Goal: Task Accomplishment & Management: Use online tool/utility

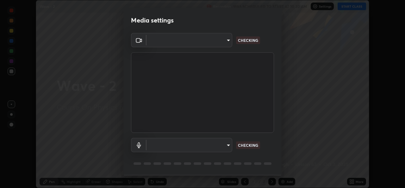
scroll to position [20, 0]
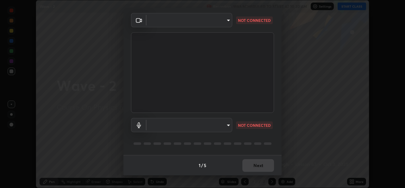
type input "de0b73f0980f6fa9b450921a8a2ec262589a733567298ed7cfed7de340c0f98a"
type input "ee5451cd7f557f866d24f5efd5cc95f4e676077231587f00bc09c28defbb90f9"
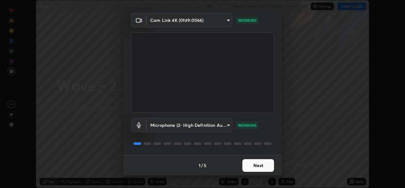
click at [263, 166] on button "Next" at bounding box center [259, 165] width 32 height 13
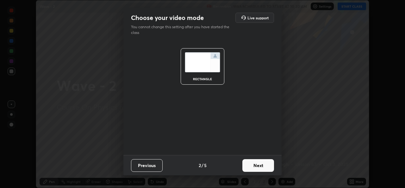
click at [263, 166] on button "Next" at bounding box center [259, 165] width 32 height 13
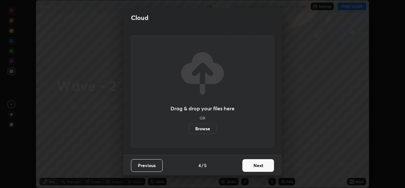
click at [263, 166] on button "Next" at bounding box center [259, 165] width 32 height 13
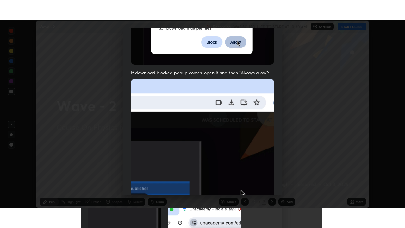
scroll to position [149, 0]
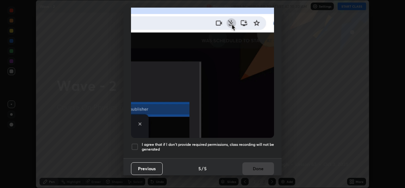
click at [135, 143] on div at bounding box center [135, 147] width 8 height 8
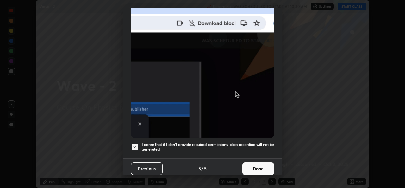
click at [250, 164] on button "Done" at bounding box center [259, 168] width 32 height 13
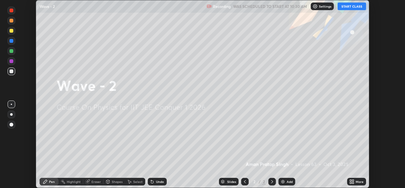
click at [347, 7] on button "START CLASS" at bounding box center [352, 7] width 29 height 8
click at [359, 181] on div "More" at bounding box center [360, 181] width 8 height 3
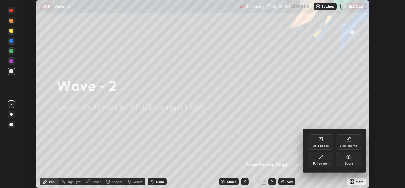
click at [328, 161] on div "Full screen" at bounding box center [320, 159] width 25 height 15
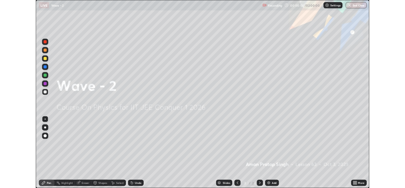
scroll to position [228, 405]
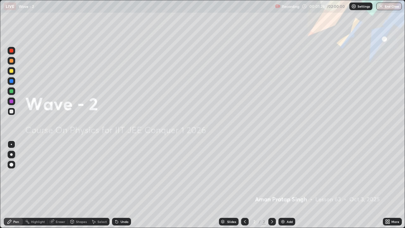
click at [285, 188] on div "Add" at bounding box center [287, 222] width 17 height 8
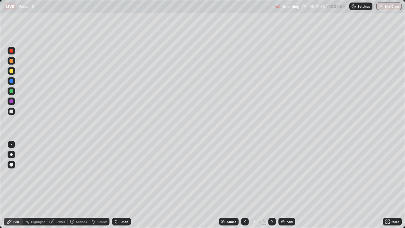
click at [11, 155] on div at bounding box center [11, 154] width 3 height 3
click at [124, 188] on div "Undo" at bounding box center [125, 221] width 8 height 3
click at [125, 188] on div "Undo" at bounding box center [125, 221] width 8 height 3
click at [124, 188] on div "Undo" at bounding box center [121, 222] width 19 height 8
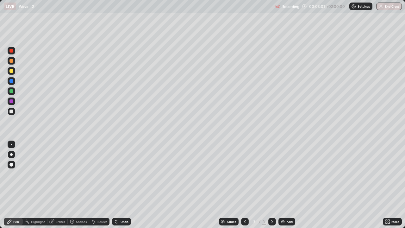
click at [124, 188] on div "Undo" at bounding box center [121, 222] width 19 height 8
click at [122, 188] on div "Undo" at bounding box center [125, 221] width 8 height 3
click at [288, 188] on div "Add" at bounding box center [290, 221] width 6 height 3
click at [10, 69] on div at bounding box center [12, 71] width 8 height 8
click at [122, 188] on div "Undo" at bounding box center [125, 221] width 8 height 3
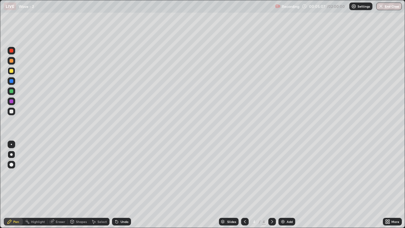
click at [125, 188] on div "Undo" at bounding box center [125, 221] width 8 height 3
click at [123, 188] on div "Undo" at bounding box center [125, 221] width 8 height 3
click at [124, 188] on div "Undo" at bounding box center [125, 221] width 8 height 3
click at [287, 188] on div "Add" at bounding box center [290, 221] width 6 height 3
click at [12, 109] on div at bounding box center [12, 112] width 8 height 8
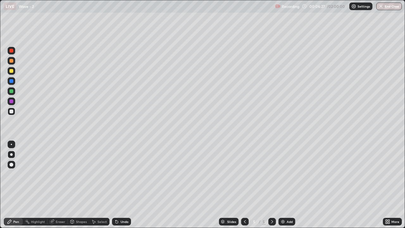
click at [12, 71] on div at bounding box center [12, 71] width 4 height 4
click at [12, 91] on div at bounding box center [12, 91] width 4 height 4
click at [287, 188] on div "Add" at bounding box center [287, 222] width 17 height 8
click at [10, 110] on div at bounding box center [12, 112] width 4 height 4
click at [11, 71] on div at bounding box center [12, 71] width 4 height 4
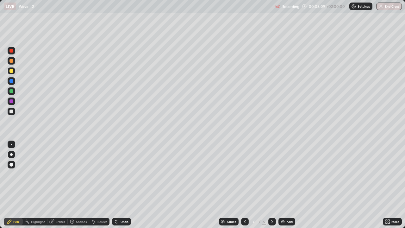
click at [10, 90] on div at bounding box center [12, 91] width 4 height 4
click at [13, 71] on div at bounding box center [12, 71] width 4 height 4
click at [289, 188] on div "Add" at bounding box center [290, 221] width 6 height 3
click at [12, 90] on div at bounding box center [12, 91] width 4 height 4
click at [12, 111] on div at bounding box center [12, 112] width 4 height 4
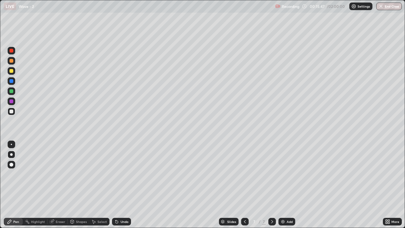
click at [284, 188] on img at bounding box center [283, 221] width 5 height 5
click at [11, 92] on div at bounding box center [12, 91] width 4 height 4
click at [12, 71] on div at bounding box center [12, 71] width 4 height 4
click at [286, 188] on div "Add" at bounding box center [287, 222] width 17 height 8
click at [12, 111] on div at bounding box center [12, 112] width 4 height 4
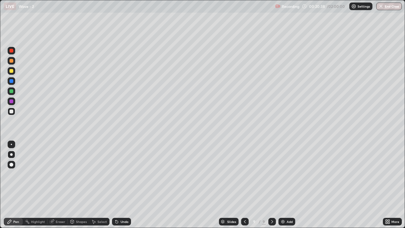
click at [12, 92] on div at bounding box center [12, 91] width 4 height 4
click at [12, 60] on div at bounding box center [12, 61] width 4 height 4
click at [12, 100] on div at bounding box center [12, 101] width 4 height 4
click at [271, 188] on icon at bounding box center [272, 221] width 5 height 5
click at [288, 188] on div "Add" at bounding box center [290, 221] width 6 height 3
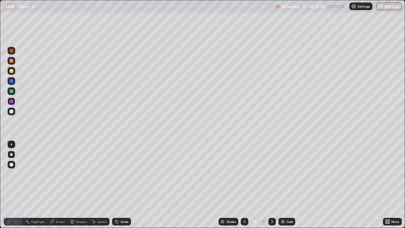
click at [12, 111] on div at bounding box center [12, 112] width 4 height 4
click at [12, 70] on div at bounding box center [12, 71] width 4 height 4
click at [12, 90] on div at bounding box center [12, 91] width 4 height 4
click at [0, 167] on div "Setting up your live class" at bounding box center [202, 114] width 405 height 228
click at [12, 91] on div at bounding box center [12, 91] width 4 height 4
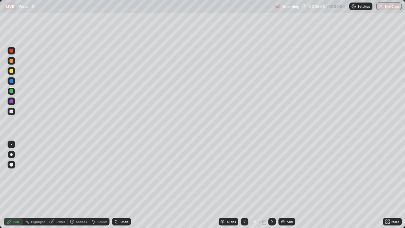
click at [244, 188] on icon at bounding box center [244, 221] width 5 height 5
click at [272, 188] on icon at bounding box center [272, 221] width 2 height 3
click at [272, 188] on icon at bounding box center [272, 221] width 5 height 5
click at [285, 188] on img at bounding box center [283, 221] width 5 height 5
click at [13, 71] on div at bounding box center [12, 71] width 4 height 4
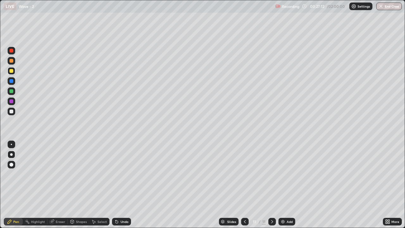
click at [13, 94] on div at bounding box center [12, 91] width 8 height 8
click at [13, 72] on div at bounding box center [12, 71] width 4 height 4
click at [245, 188] on icon at bounding box center [245, 221] width 2 height 3
click at [245, 188] on icon at bounding box center [245, 221] width 5 height 5
click at [272, 188] on icon at bounding box center [272, 221] width 5 height 5
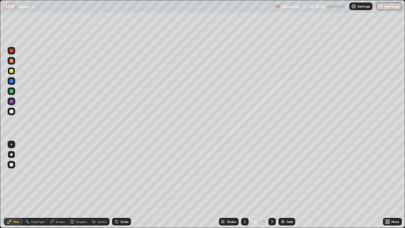
click at [272, 188] on icon at bounding box center [272, 221] width 5 height 5
click at [245, 188] on icon at bounding box center [245, 221] width 5 height 5
click at [244, 188] on icon at bounding box center [245, 221] width 5 height 5
click at [272, 188] on icon at bounding box center [272, 221] width 2 height 3
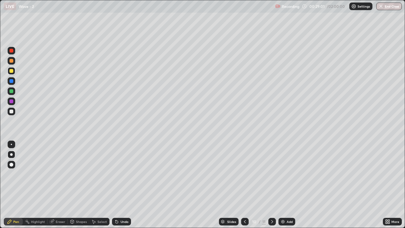
click at [271, 188] on icon at bounding box center [272, 221] width 2 height 3
click at [287, 188] on div "Add" at bounding box center [290, 221] width 6 height 3
click at [245, 188] on icon at bounding box center [245, 221] width 5 height 5
click at [244, 188] on icon at bounding box center [245, 221] width 5 height 5
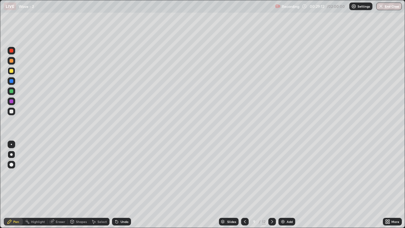
click at [245, 188] on icon at bounding box center [245, 221] width 5 height 5
click at [271, 188] on icon at bounding box center [272, 221] width 5 height 5
click at [272, 188] on icon at bounding box center [272, 221] width 5 height 5
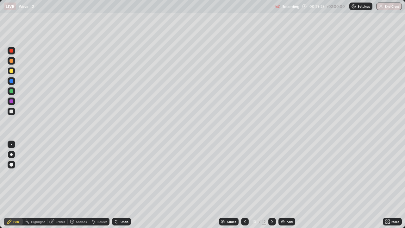
click at [271, 188] on icon at bounding box center [272, 221] width 2 height 3
click at [271, 188] on icon at bounding box center [272, 221] width 5 height 5
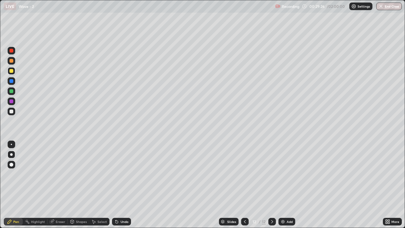
click at [272, 188] on icon at bounding box center [272, 221] width 5 height 5
click at [13, 108] on div at bounding box center [12, 112] width 8 height 8
click at [284, 188] on img at bounding box center [283, 221] width 5 height 5
click at [11, 91] on div at bounding box center [12, 91] width 4 height 4
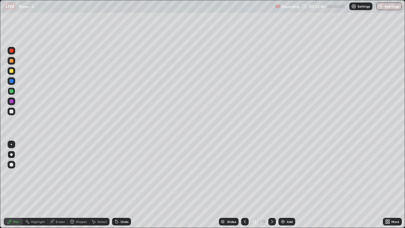
click at [122, 188] on div "Undo" at bounding box center [121, 222] width 19 height 8
click at [123, 188] on div "Undo" at bounding box center [125, 221] width 8 height 3
click at [12, 111] on div at bounding box center [12, 112] width 4 height 4
click at [122, 188] on div "Undo" at bounding box center [121, 222] width 19 height 8
click at [122, 188] on div "Undo" at bounding box center [125, 221] width 8 height 3
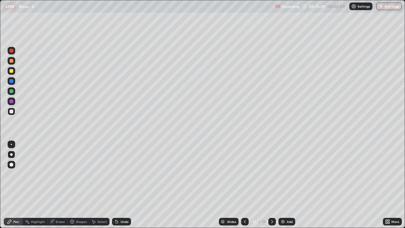
click at [121, 188] on div "Undo" at bounding box center [125, 221] width 8 height 3
click at [285, 188] on div "Add" at bounding box center [287, 222] width 17 height 8
click at [12, 70] on div at bounding box center [12, 71] width 4 height 4
click at [271, 188] on div at bounding box center [273, 222] width 8 height 8
click at [285, 188] on div "Add" at bounding box center [287, 222] width 17 height 8
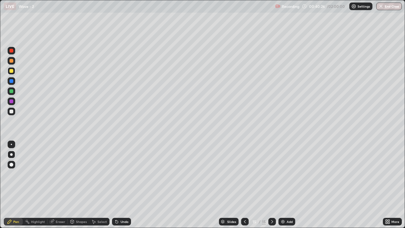
click at [12, 111] on div at bounding box center [12, 112] width 4 height 4
click at [11, 91] on div at bounding box center [12, 91] width 4 height 4
click at [10, 111] on div at bounding box center [12, 112] width 4 height 4
click at [10, 70] on div at bounding box center [12, 71] width 4 height 4
click at [14, 110] on div at bounding box center [12, 112] width 8 height 8
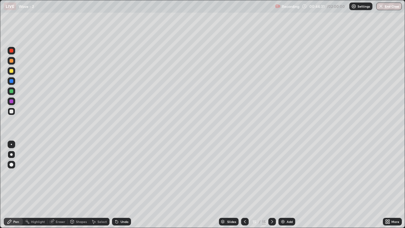
click at [285, 188] on img at bounding box center [283, 221] width 5 height 5
click at [119, 188] on div "Undo" at bounding box center [121, 222] width 19 height 8
click at [123, 188] on div "Undo" at bounding box center [121, 222] width 19 height 8
click at [12, 92] on div at bounding box center [12, 91] width 4 height 4
click at [11, 110] on div at bounding box center [12, 112] width 4 height 4
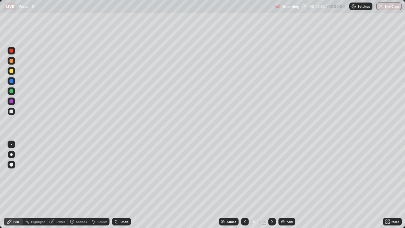
click at [271, 188] on icon at bounding box center [272, 221] width 2 height 3
click at [284, 188] on img at bounding box center [283, 221] width 5 height 5
click at [13, 71] on div at bounding box center [12, 71] width 4 height 4
click at [245, 188] on icon at bounding box center [245, 221] width 5 height 5
click at [11, 70] on div at bounding box center [12, 71] width 4 height 4
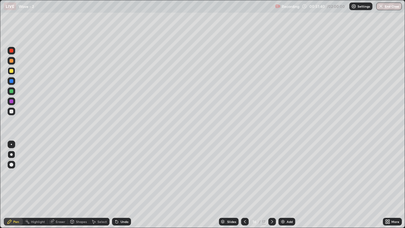
click at [272, 188] on icon at bounding box center [272, 221] width 5 height 5
click at [12, 111] on div at bounding box center [12, 112] width 4 height 4
click at [11, 91] on div at bounding box center [12, 91] width 4 height 4
click at [14, 111] on div at bounding box center [12, 112] width 8 height 8
click at [11, 90] on div at bounding box center [12, 91] width 4 height 4
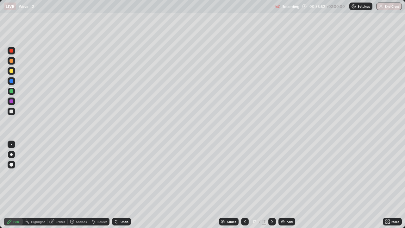
click at [245, 188] on icon at bounding box center [245, 221] width 5 height 5
click at [272, 188] on icon at bounding box center [272, 221] width 5 height 5
click at [271, 188] on icon at bounding box center [272, 221] width 5 height 5
click at [272, 188] on icon at bounding box center [272, 221] width 2 height 3
click at [289, 188] on div "Add" at bounding box center [290, 221] width 6 height 3
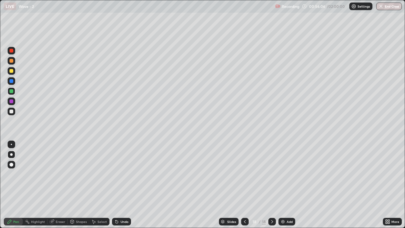
click at [12, 110] on div at bounding box center [12, 112] width 4 height 4
click at [121, 188] on div "Undo" at bounding box center [121, 222] width 19 height 8
click at [11, 92] on div at bounding box center [12, 91] width 4 height 4
click at [12, 113] on div at bounding box center [12, 112] width 4 height 4
click at [15, 71] on div at bounding box center [12, 71] width 8 height 8
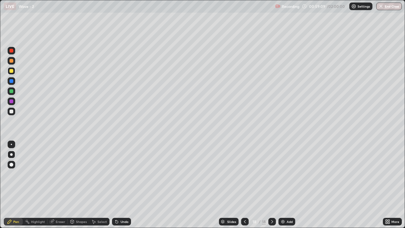
click at [12, 91] on div at bounding box center [12, 91] width 4 height 4
click at [11, 101] on div at bounding box center [12, 101] width 4 height 4
click at [13, 99] on div at bounding box center [12, 102] width 8 height 8
click at [283, 188] on img at bounding box center [283, 221] width 5 height 5
click at [11, 111] on div at bounding box center [12, 112] width 4 height 4
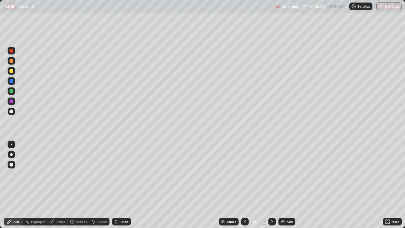
click at [242, 188] on div at bounding box center [245, 222] width 8 height 8
click at [273, 188] on div at bounding box center [273, 222] width 8 height 8
click at [13, 74] on div at bounding box center [12, 71] width 8 height 8
click at [123, 188] on div "Undo" at bounding box center [125, 221] width 8 height 3
click at [246, 188] on icon at bounding box center [245, 221] width 5 height 5
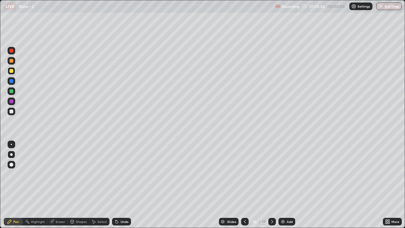
click at [272, 188] on icon at bounding box center [272, 221] width 5 height 5
click at [60, 188] on div "Eraser" at bounding box center [58, 222] width 20 height 8
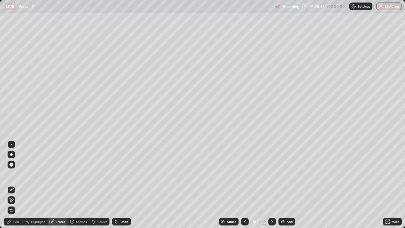
click at [13, 188] on div "Pen" at bounding box center [13, 222] width 19 height 8
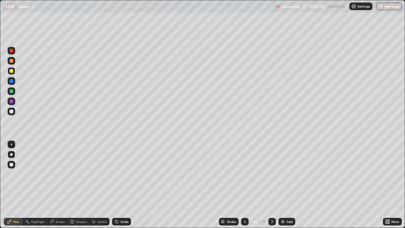
click at [11, 71] on div at bounding box center [12, 71] width 4 height 4
click at [290, 188] on div "Add" at bounding box center [287, 222] width 17 height 8
click at [12, 109] on div at bounding box center [12, 112] width 8 height 8
click at [11, 71] on div at bounding box center [12, 71] width 4 height 4
click at [14, 110] on div at bounding box center [12, 112] width 8 height 8
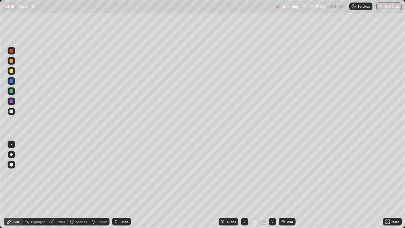
click at [57, 188] on div "Eraser" at bounding box center [58, 222] width 20 height 8
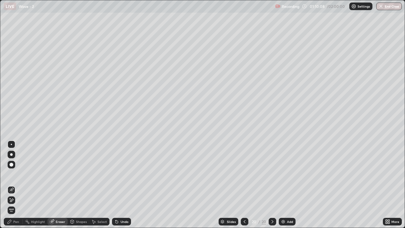
click at [116, 188] on icon at bounding box center [117, 222] width 3 height 3
click at [17, 188] on div "Pen" at bounding box center [16, 221] width 6 height 3
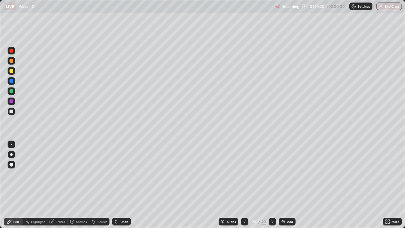
click at [11, 69] on div at bounding box center [12, 71] width 4 height 4
click at [14, 111] on div at bounding box center [12, 112] width 8 height 8
click at [57, 188] on div "Eraser" at bounding box center [61, 221] width 10 height 3
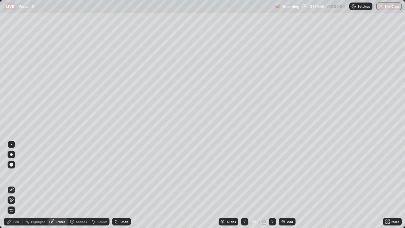
click at [16, 188] on div "Pen" at bounding box center [16, 221] width 6 height 3
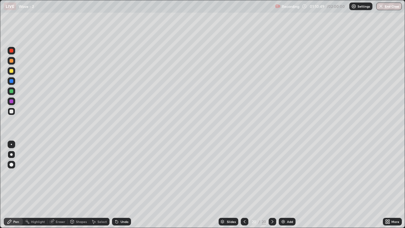
click at [61, 188] on div "Eraser" at bounding box center [61, 221] width 10 height 3
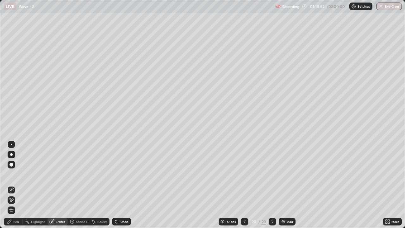
click at [13, 188] on div "Pen" at bounding box center [16, 221] width 6 height 3
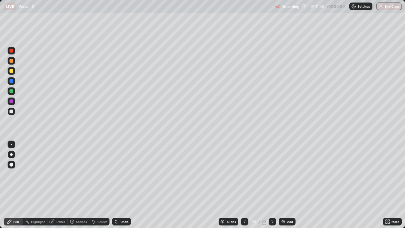
click at [11, 69] on div at bounding box center [12, 71] width 4 height 4
click at [287, 188] on div "Add" at bounding box center [287, 222] width 17 height 8
click at [11, 112] on div at bounding box center [12, 112] width 4 height 4
click at [124, 188] on div "Undo" at bounding box center [121, 222] width 19 height 8
click at [127, 188] on div "Undo" at bounding box center [125, 221] width 8 height 3
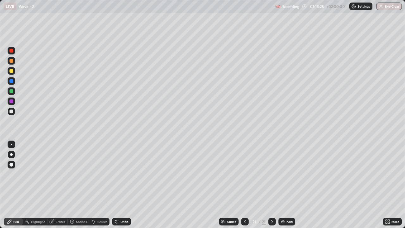
click at [12, 71] on div at bounding box center [12, 71] width 4 height 4
click at [15, 111] on div at bounding box center [12, 112] width 8 height 8
click at [118, 188] on icon at bounding box center [116, 221] width 5 height 5
click at [289, 188] on div "Add" at bounding box center [290, 221] width 6 height 3
click at [117, 188] on icon at bounding box center [116, 221] width 5 height 5
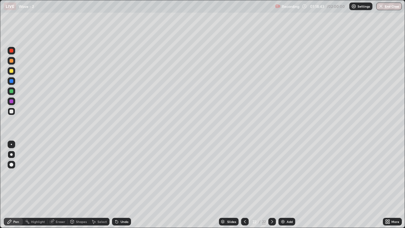
click at [58, 188] on div "Eraser" at bounding box center [61, 221] width 10 height 3
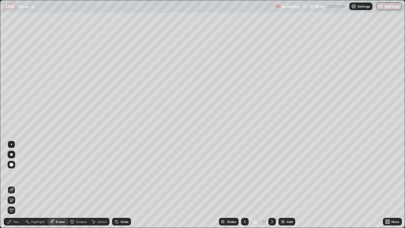
click at [14, 188] on div "Pen" at bounding box center [13, 222] width 19 height 8
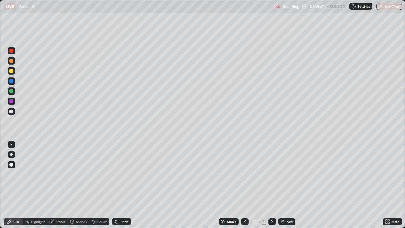
click at [11, 188] on icon at bounding box center [9, 221] width 5 height 5
click at [157, 188] on div "Slides 22 / 22 Add" at bounding box center [257, 221] width 252 height 13
click at [288, 188] on div "Add" at bounding box center [290, 221] width 6 height 3
click at [124, 188] on div "Undo" at bounding box center [121, 222] width 19 height 8
click at [125, 188] on div "Undo" at bounding box center [121, 222] width 19 height 8
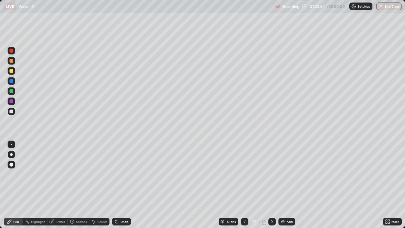
click at [128, 188] on div "Undo" at bounding box center [121, 222] width 19 height 8
click at [125, 188] on div "Undo" at bounding box center [125, 221] width 8 height 3
click at [123, 188] on div "Undo" at bounding box center [121, 222] width 19 height 8
click at [14, 70] on div at bounding box center [12, 71] width 8 height 8
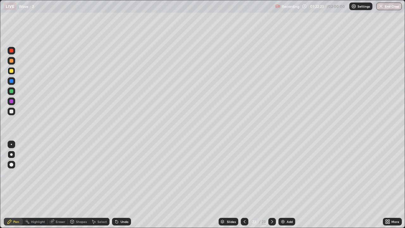
click at [123, 188] on div "Undo" at bounding box center [125, 221] width 8 height 3
click at [122, 188] on div "Undo" at bounding box center [125, 221] width 8 height 3
click at [118, 188] on div "Undo" at bounding box center [121, 222] width 19 height 8
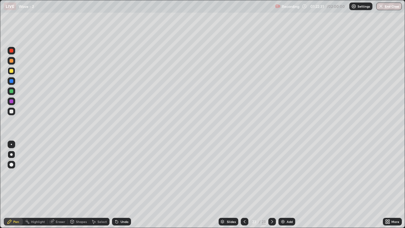
click at [119, 188] on div "Undo" at bounding box center [121, 222] width 19 height 8
click at [121, 188] on div "Undo" at bounding box center [125, 221] width 8 height 3
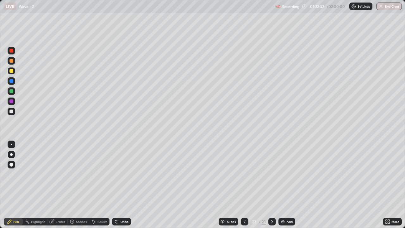
click at [121, 188] on div "Undo" at bounding box center [125, 221] width 8 height 3
click at [121, 188] on div "Undo" at bounding box center [121, 222] width 19 height 8
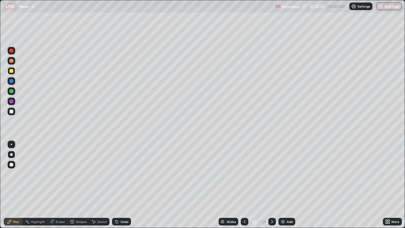
click at [120, 188] on div "Undo" at bounding box center [121, 222] width 19 height 8
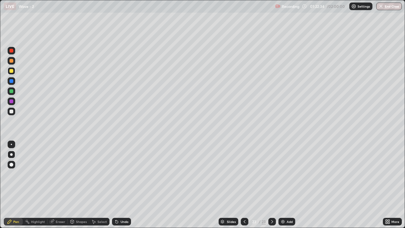
click at [120, 188] on div "Undo" at bounding box center [121, 222] width 19 height 8
click at [120, 188] on div "Undo" at bounding box center [121, 221] width 22 height 13
click at [244, 188] on icon at bounding box center [244, 221] width 5 height 5
click at [272, 188] on icon at bounding box center [272, 221] width 5 height 5
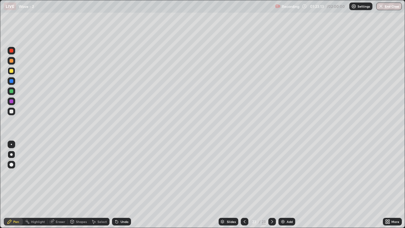
click at [128, 188] on div "Undo" at bounding box center [121, 222] width 19 height 8
click at [283, 188] on img at bounding box center [283, 221] width 5 height 5
click at [12, 111] on div at bounding box center [12, 112] width 4 height 4
click at [12, 71] on div at bounding box center [12, 71] width 4 height 4
click at [11, 61] on div at bounding box center [12, 61] width 4 height 4
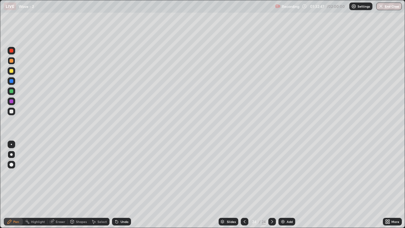
click at [12, 92] on div at bounding box center [12, 91] width 4 height 4
click at [11, 102] on div at bounding box center [12, 101] width 4 height 4
click at [123, 188] on div "Undo" at bounding box center [125, 221] width 8 height 3
click at [124, 188] on div "Undo" at bounding box center [125, 221] width 8 height 3
click at [11, 111] on div at bounding box center [12, 112] width 4 height 4
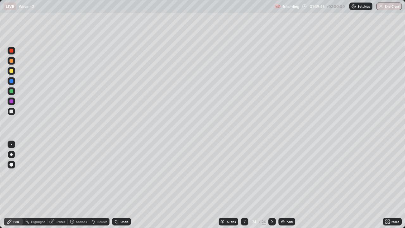
click at [287, 188] on div "Add" at bounding box center [290, 221] width 6 height 3
click at [12, 111] on div at bounding box center [12, 112] width 4 height 4
click at [12, 70] on div at bounding box center [12, 71] width 4 height 4
click at [282, 188] on div "Add" at bounding box center [287, 222] width 17 height 8
click at [12, 110] on div at bounding box center [12, 112] width 4 height 4
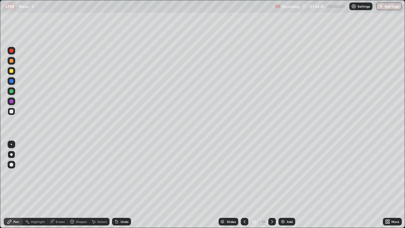
click at [11, 61] on div at bounding box center [12, 61] width 4 height 4
click at [245, 188] on icon at bounding box center [244, 221] width 5 height 5
click at [275, 188] on div at bounding box center [273, 222] width 8 height 8
click at [286, 188] on div "Add" at bounding box center [287, 222] width 17 height 8
click at [14, 109] on div at bounding box center [12, 112] width 8 height 8
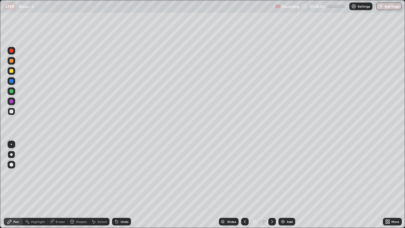
click at [11, 71] on div at bounding box center [12, 71] width 4 height 4
click at [272, 188] on icon at bounding box center [272, 221] width 5 height 5
click at [287, 188] on div "Add" at bounding box center [287, 222] width 17 height 8
click at [12, 112] on div at bounding box center [12, 112] width 4 height 4
click at [10, 73] on div at bounding box center [12, 71] width 4 height 4
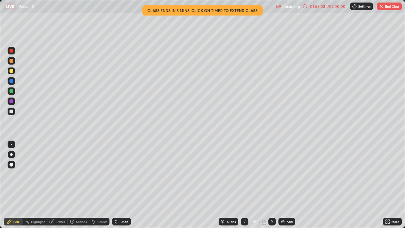
click at [165, 12] on div "LIVE Wave - 2" at bounding box center [139, 6] width 270 height 13
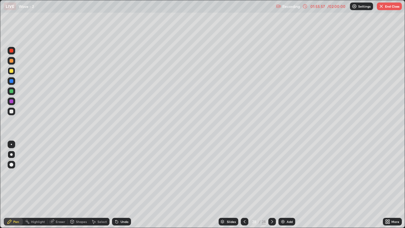
click at [14, 111] on div at bounding box center [12, 112] width 8 height 8
click at [124, 188] on div "Undo" at bounding box center [121, 222] width 19 height 8
click at [121, 188] on div "Undo" at bounding box center [121, 222] width 19 height 8
click at [79, 188] on div "Shapes" at bounding box center [81, 221] width 11 height 3
click at [59, 188] on div "Eraser" at bounding box center [61, 221] width 10 height 3
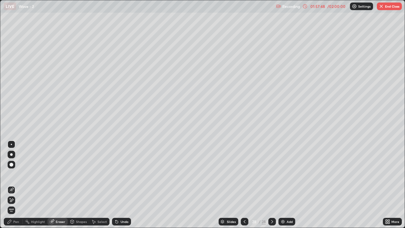
click at [14, 188] on div "Pen" at bounding box center [16, 221] width 6 height 3
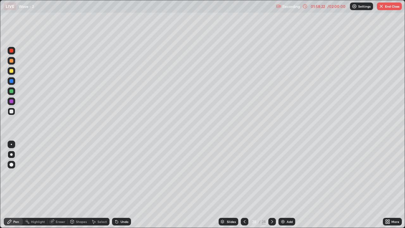
click at [56, 188] on div "Eraser" at bounding box center [61, 221] width 10 height 3
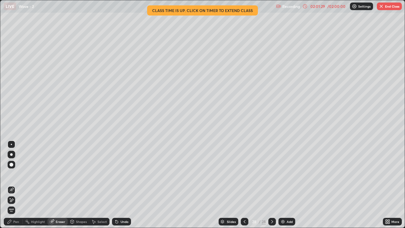
click at [385, 6] on button "End Class" at bounding box center [389, 7] width 25 height 8
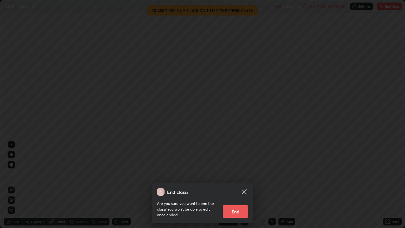
click at [244, 188] on button "End" at bounding box center [235, 211] width 25 height 13
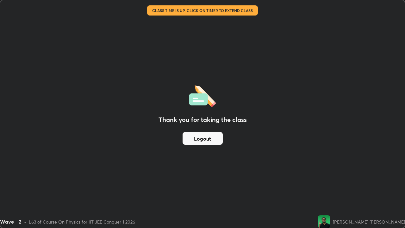
click at [207, 137] on button "Logout" at bounding box center [203, 138] width 40 height 13
click at [209, 139] on button "Logout" at bounding box center [203, 138] width 40 height 13
click at [208, 139] on button "Logout" at bounding box center [203, 138] width 40 height 13
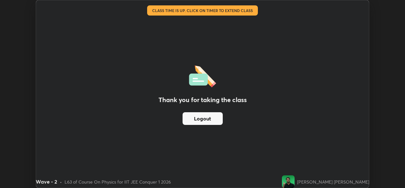
scroll to position [31485, 31267]
